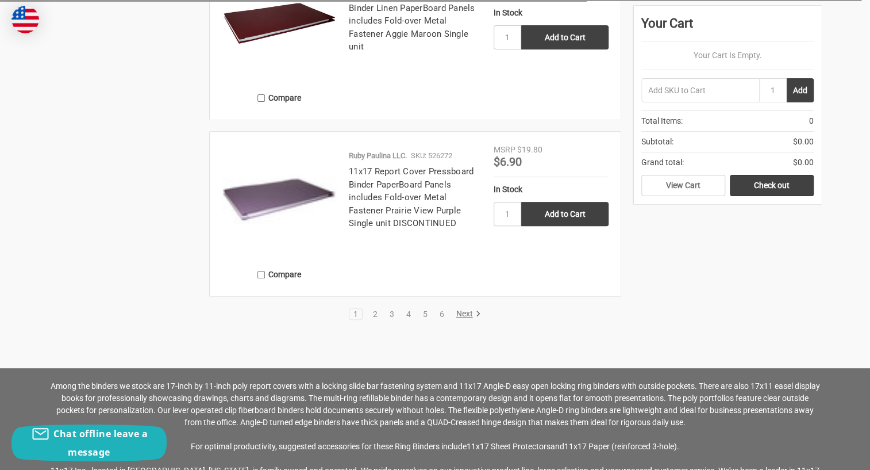
scroll to position [2606, 0]
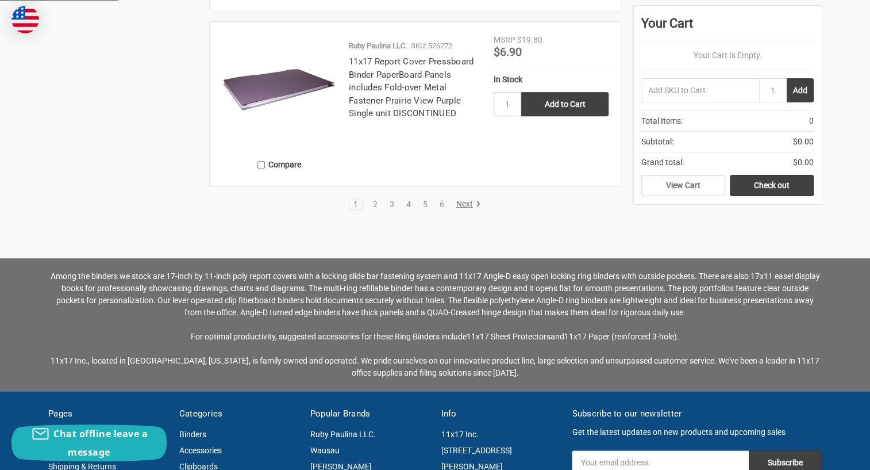
click at [470, 199] on link "Next" at bounding box center [466, 204] width 29 height 10
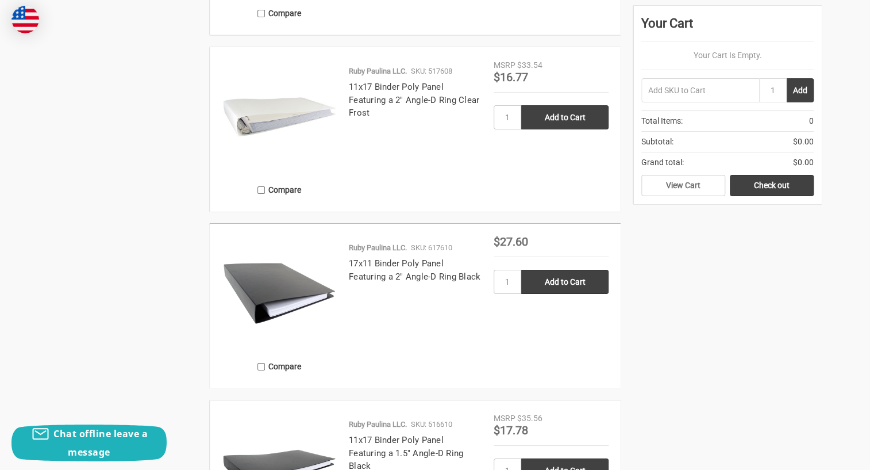
scroll to position [2403, 0]
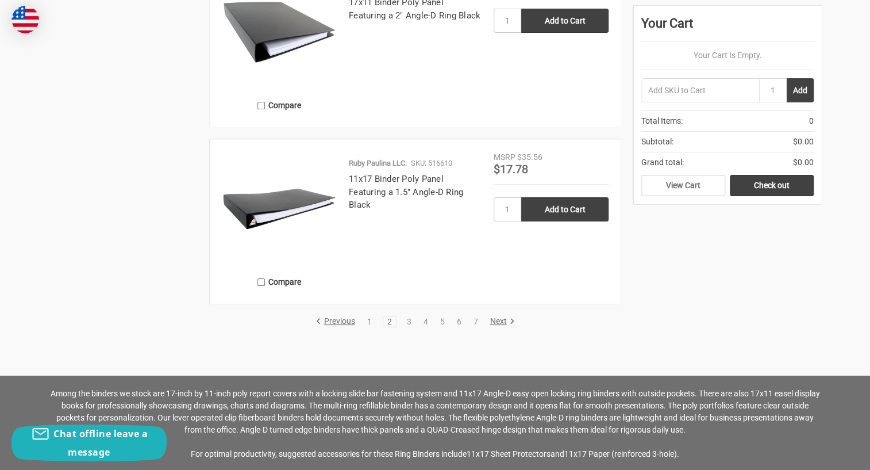
click at [501, 321] on link "Next" at bounding box center [500, 321] width 29 height 10
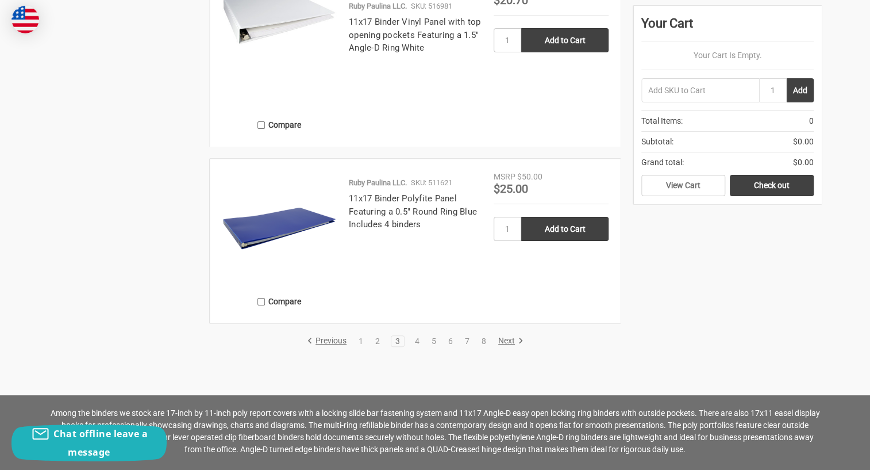
scroll to position [2560, 0]
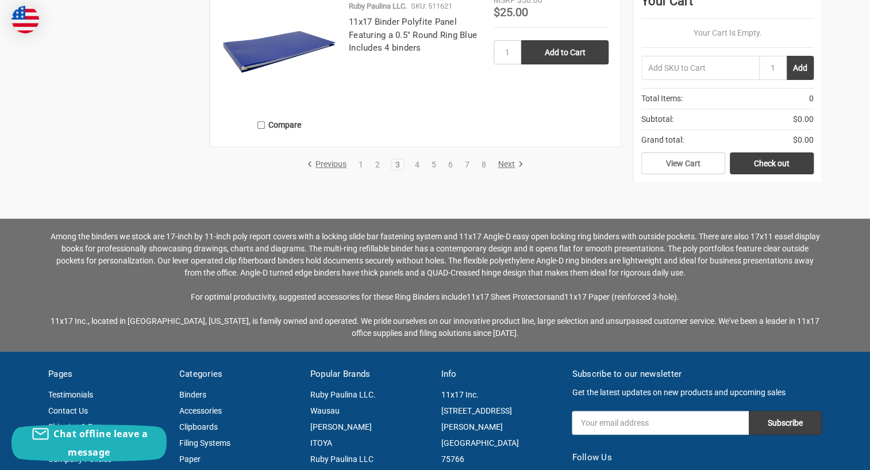
click at [503, 165] on link "Next" at bounding box center [508, 164] width 29 height 10
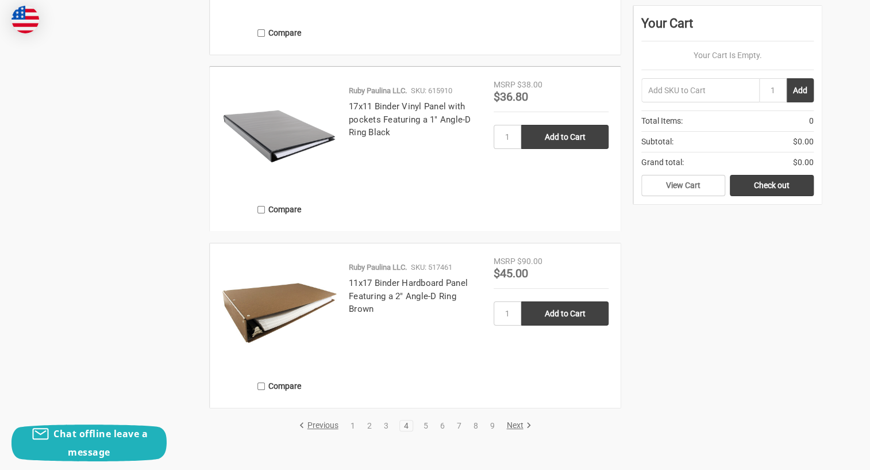
scroll to position [2612, 0]
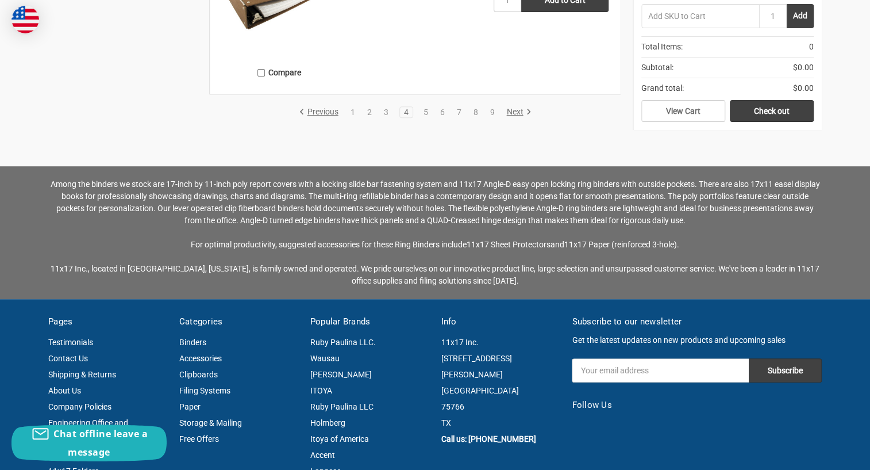
click at [514, 113] on link "Next" at bounding box center [516, 112] width 29 height 10
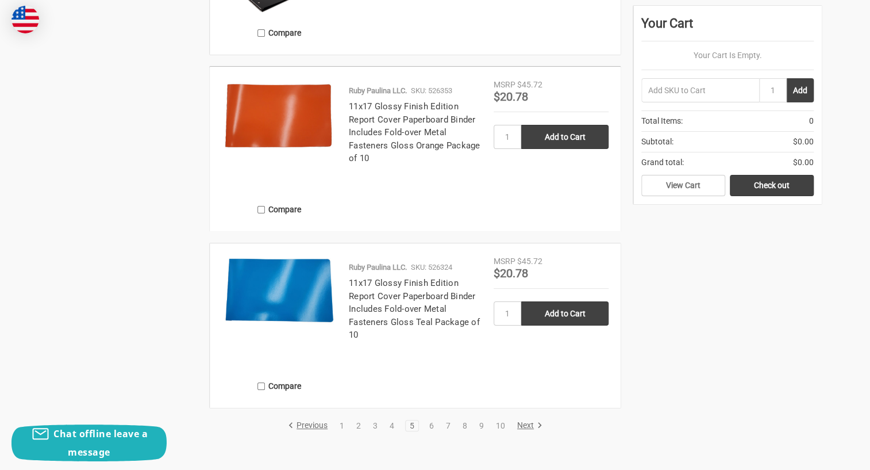
scroll to position [2664, 0]
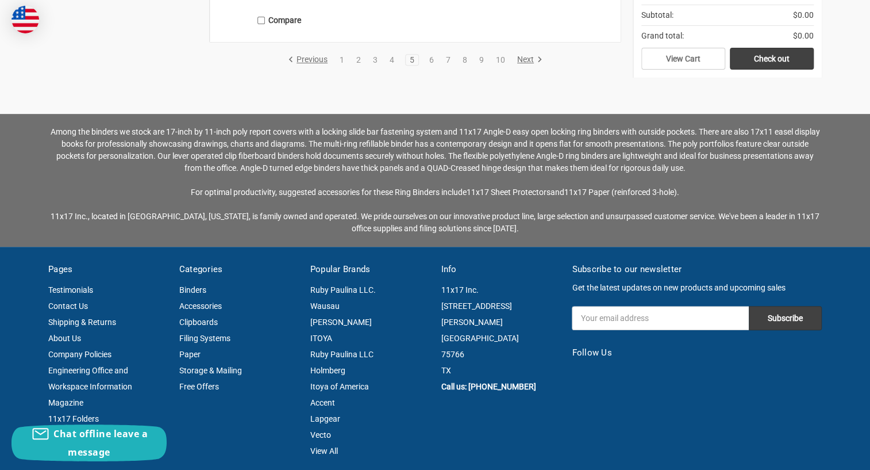
click at [522, 61] on link "Next" at bounding box center [527, 60] width 29 height 10
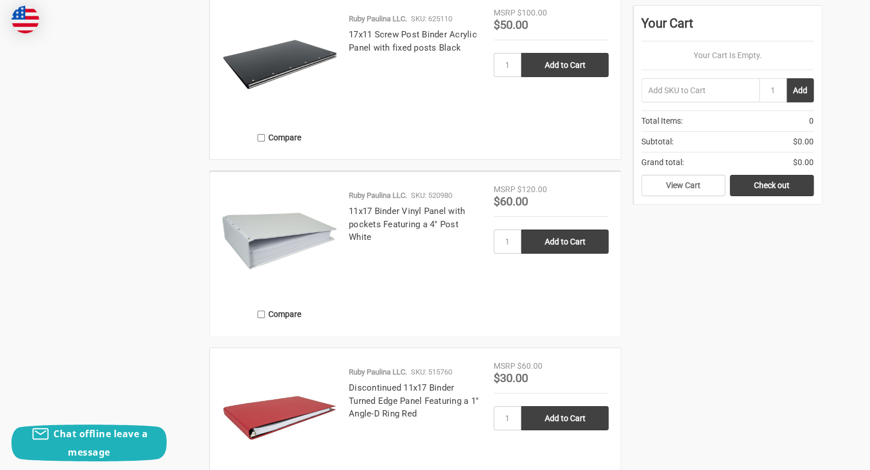
scroll to position [2507, 0]
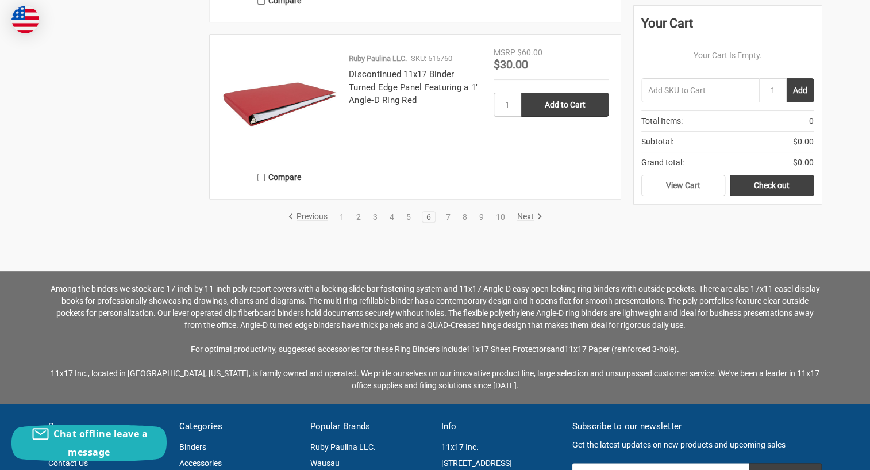
click at [526, 213] on link "Next" at bounding box center [527, 216] width 29 height 10
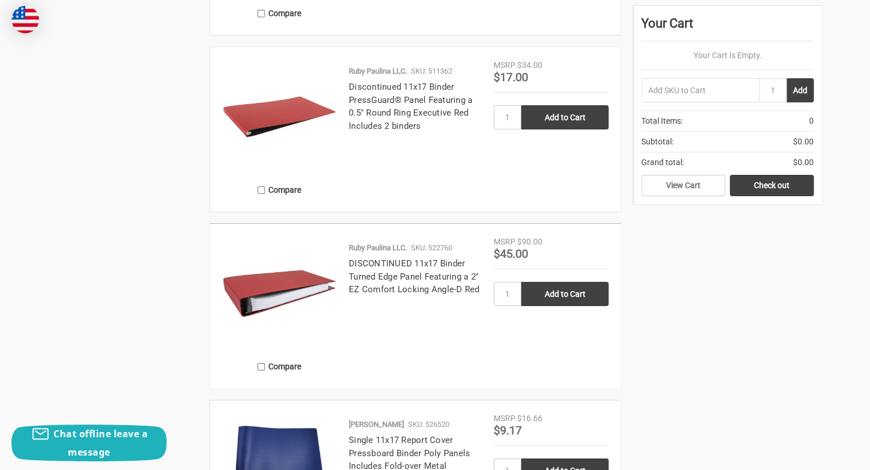
scroll to position [2351, 0]
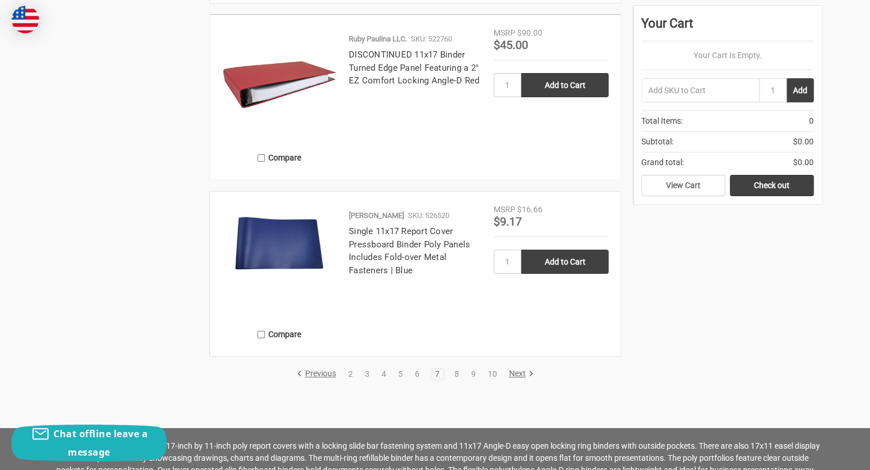
click at [515, 374] on link "Next" at bounding box center [519, 373] width 29 height 10
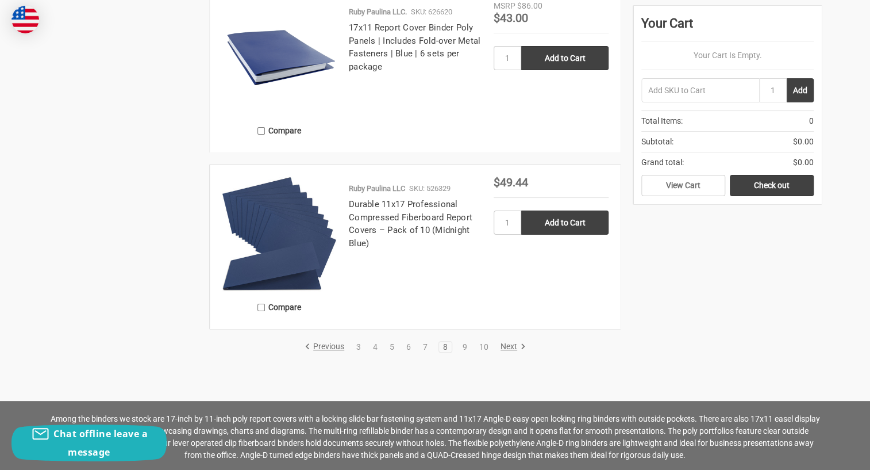
scroll to position [2507, 0]
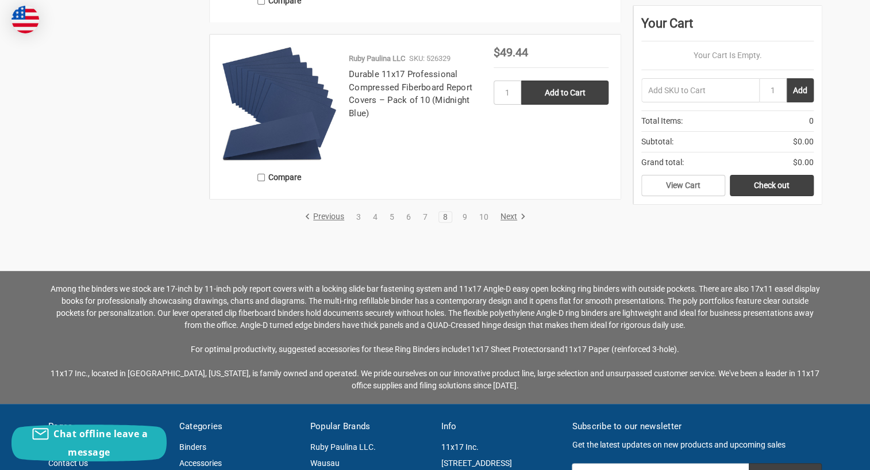
click at [511, 218] on link "Next" at bounding box center [511, 216] width 29 height 10
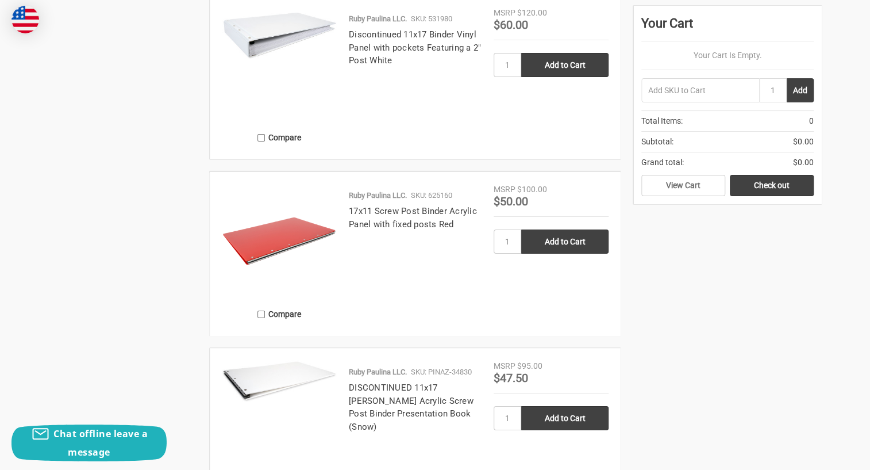
scroll to position [2507, 0]
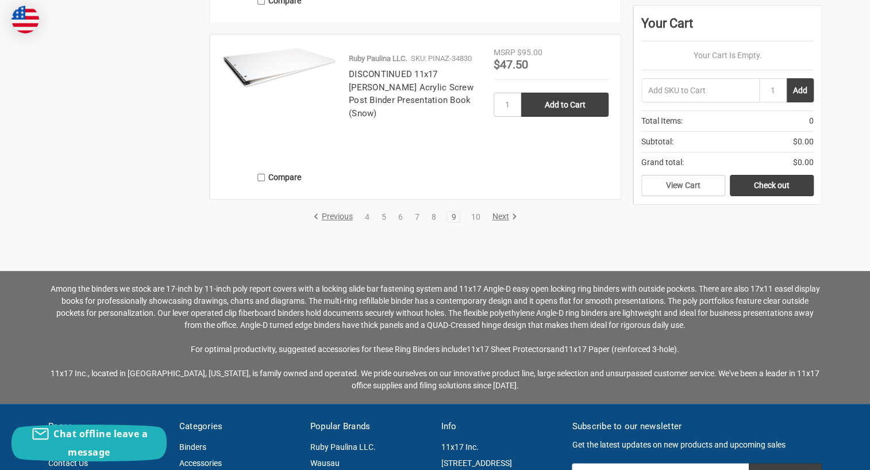
click at [280, 67] on img at bounding box center [279, 68] width 115 height 42
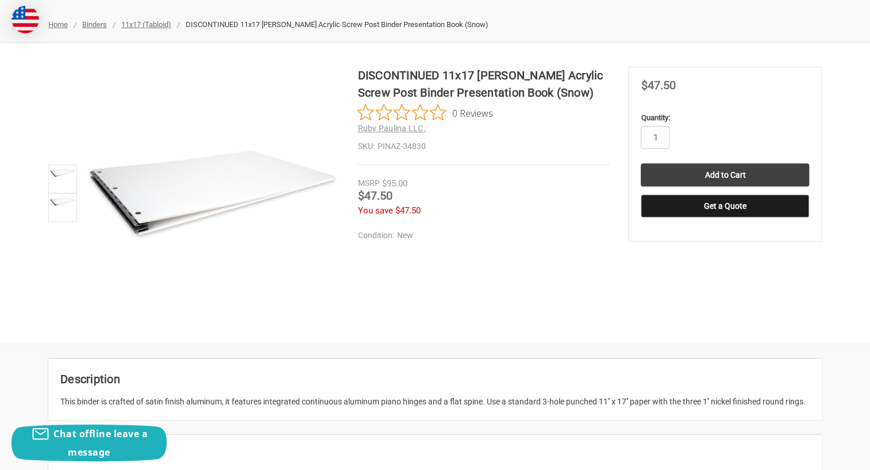
scroll to position [52, 0]
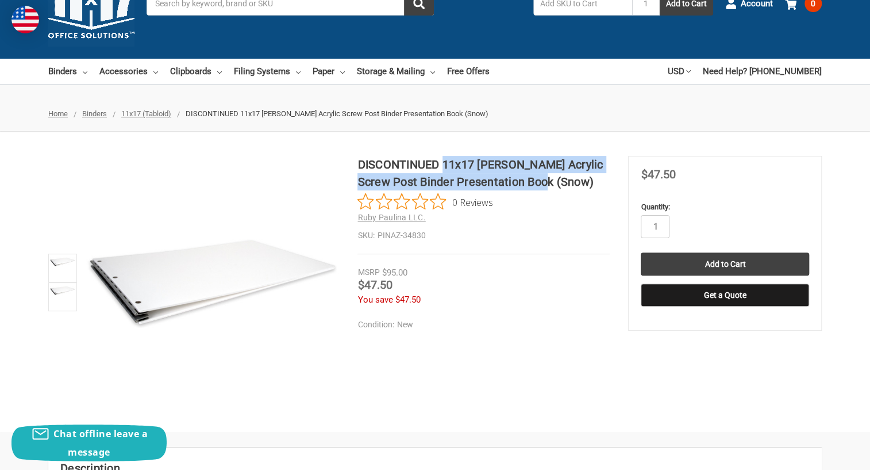
drag, startPoint x: 447, startPoint y: 161, endPoint x: 552, endPoint y: 185, distance: 107.8
click at [552, 185] on h1 "DISCONTINUED 11x17 [PERSON_NAME] Acrylic Screw Post Binder Presentation Book (S…" at bounding box center [483, 173] width 252 height 34
drag, startPoint x: 552, startPoint y: 185, endPoint x: 548, endPoint y: 178, distance: 8.0
copy h1 "11x17 [PERSON_NAME] Acrylic Screw Post Binder Presentation Book"
